Goal: Information Seeking & Learning: Learn about a topic

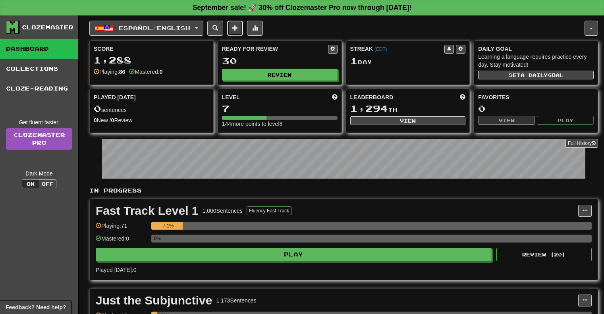
click at [243, 33] on button at bounding box center [235, 28] width 16 height 15
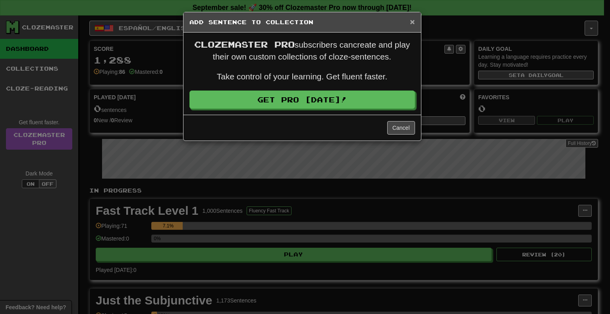
click at [411, 20] on span "×" at bounding box center [412, 21] width 5 height 9
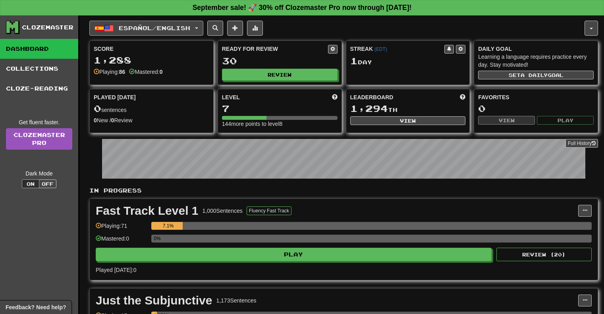
click at [138, 27] on span "Español / English" at bounding box center [154, 28] width 71 height 7
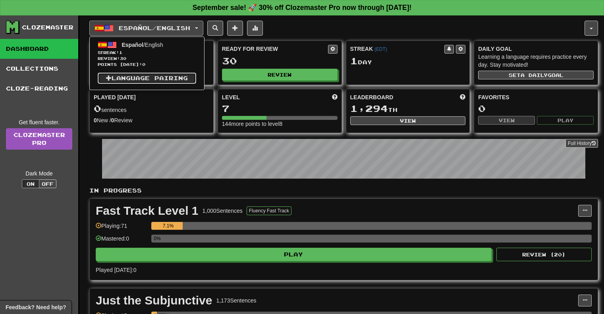
click at [145, 77] on link "Language Pairing" at bounding box center [147, 78] width 98 height 11
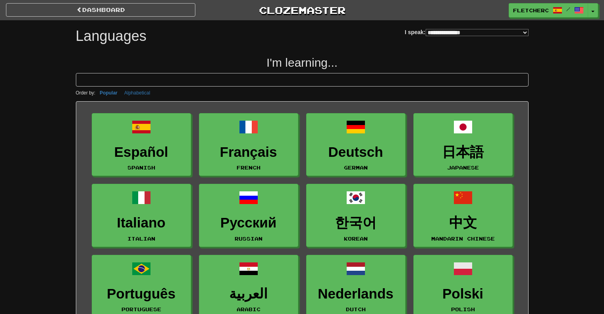
select select "*******"
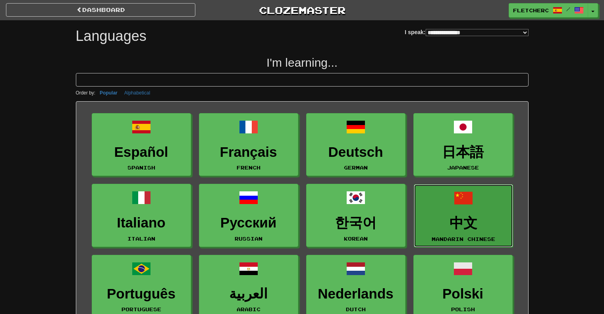
click at [467, 222] on h3 "中文" at bounding box center [463, 223] width 91 height 15
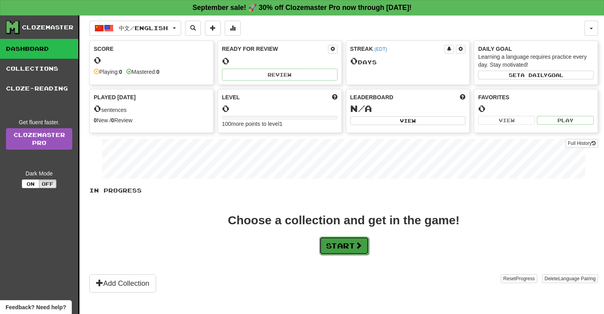
click at [350, 245] on button "Start" at bounding box center [344, 246] width 50 height 18
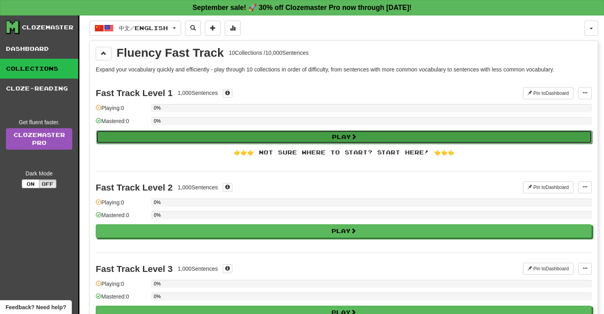
click at [335, 137] on button "Play" at bounding box center [344, 136] width 496 height 13
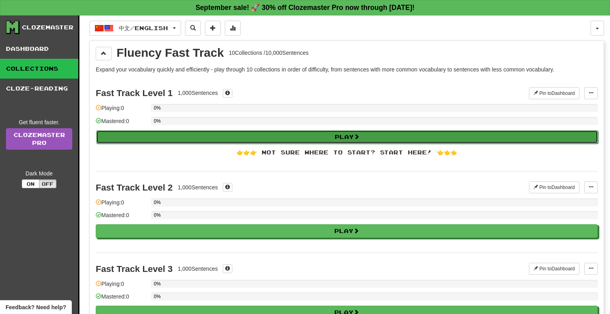
select select "**"
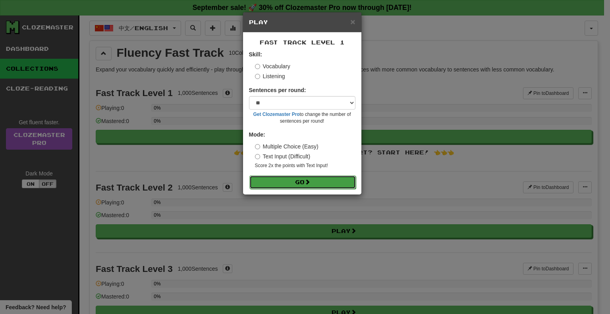
click at [326, 181] on button "Go" at bounding box center [302, 181] width 106 height 13
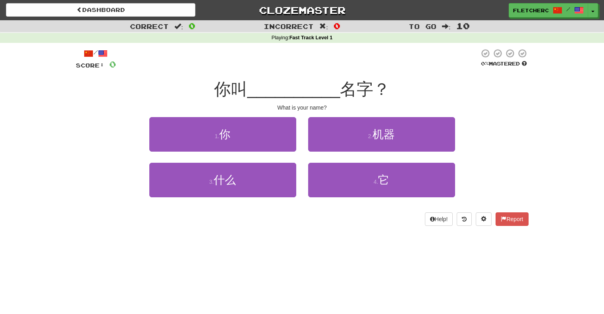
click at [358, 94] on span "名字？" at bounding box center [365, 89] width 50 height 19
